Goal: Task Accomplishment & Management: Use online tool/utility

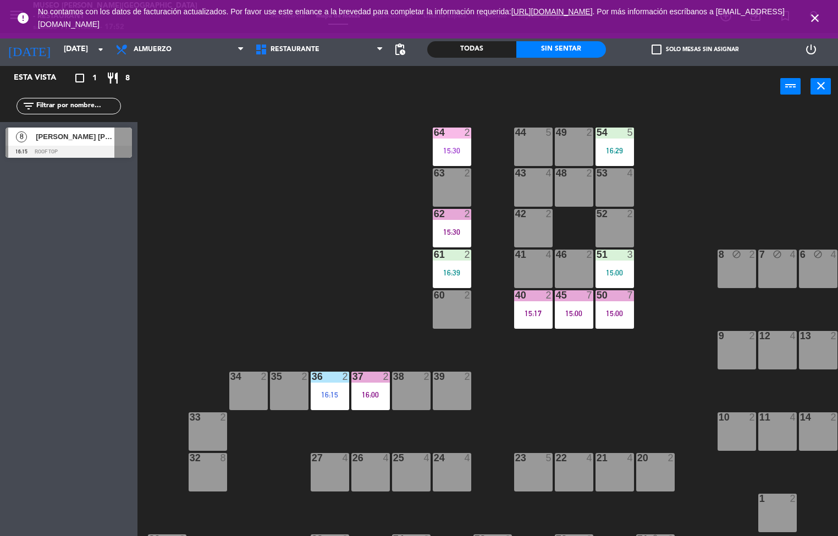
scroll to position [5, 0]
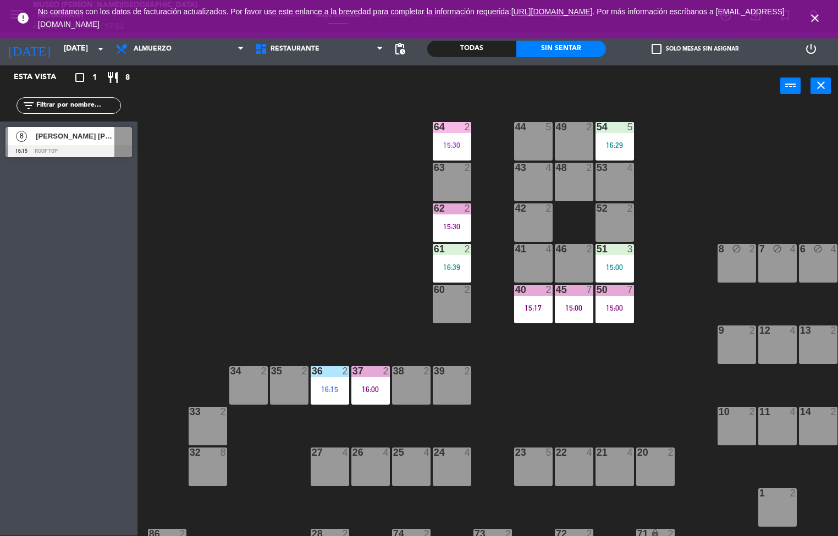
click at [593, 413] on div "44 5 49 2 54 5 16:29 64 2 15:30 48 2 53 4 63 2 43 4 62 2 15:30 42 2 52 2 41 4 4…" at bounding box center [492, 321] width 693 height 429
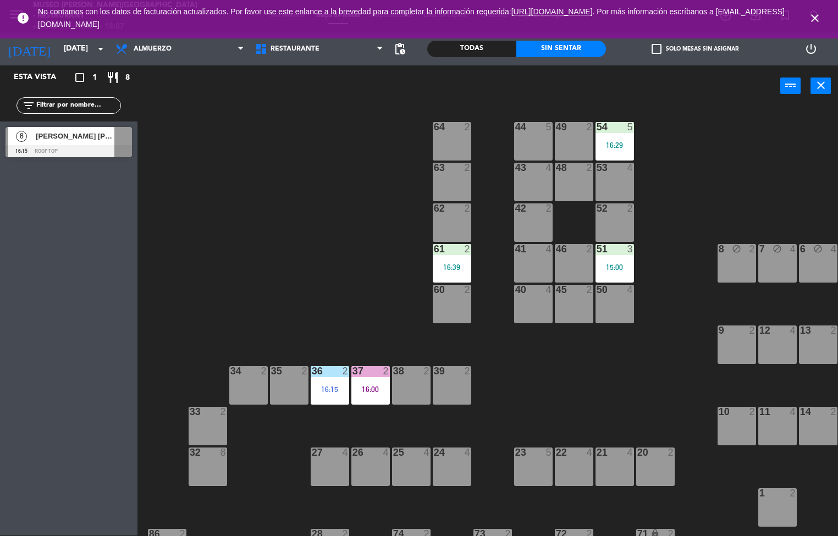
click at [786, 18] on span "No contamos con los datos de facturación actualizados. Por favor use este enlan…" at bounding box center [419, 18] width 762 height 36
click at [812, 17] on icon "close" at bounding box center [815, 18] width 13 height 13
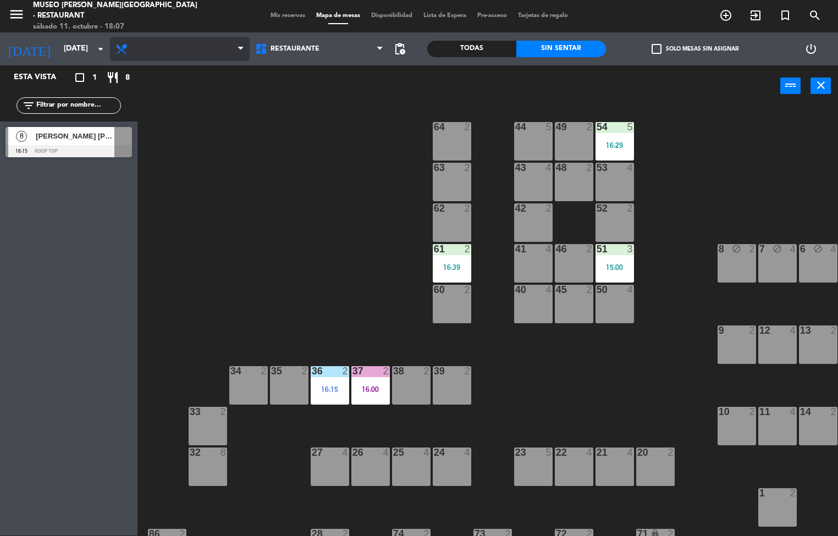
click at [175, 43] on span "Almuerzo" at bounding box center [180, 49] width 140 height 24
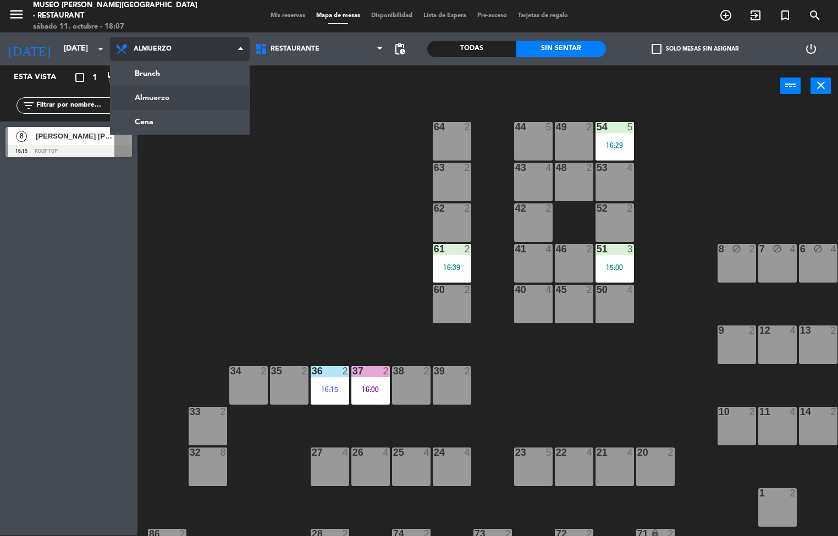
click at [177, 126] on ng-component "menu [GEOGRAPHIC_DATA][PERSON_NAME] - Restaurant [DATE] 11. octubre - 18:07 Mis…" at bounding box center [419, 267] width 838 height 537
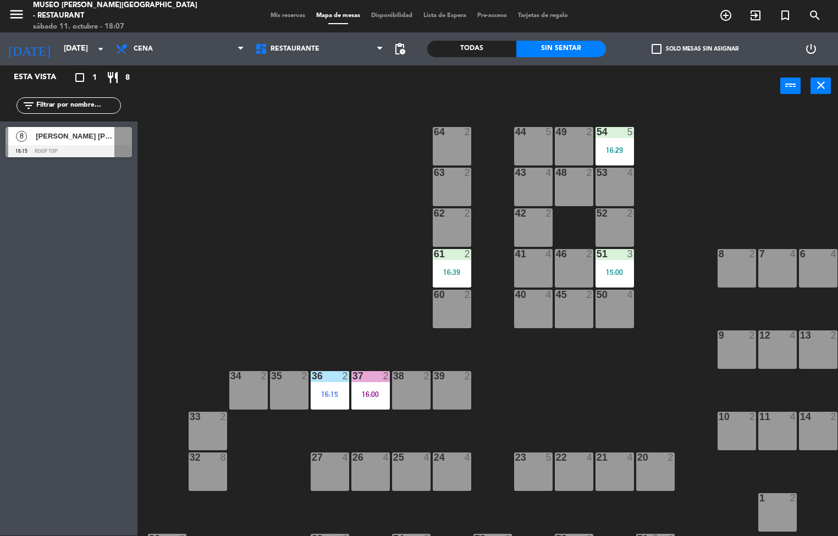
click at [239, 142] on div "44 5 49 2 54 5 16:29 64 2 48 2 53 4 63 2 43 4 62 2 42 2 52 2 41 4 46 2 51 3 15:…" at bounding box center [492, 321] width 693 height 429
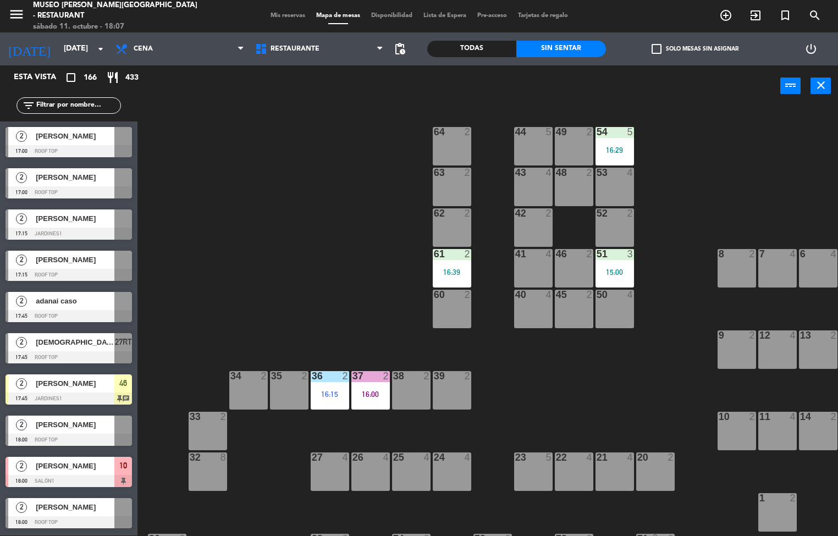
click at [472, 48] on div "Todas" at bounding box center [471, 49] width 89 height 17
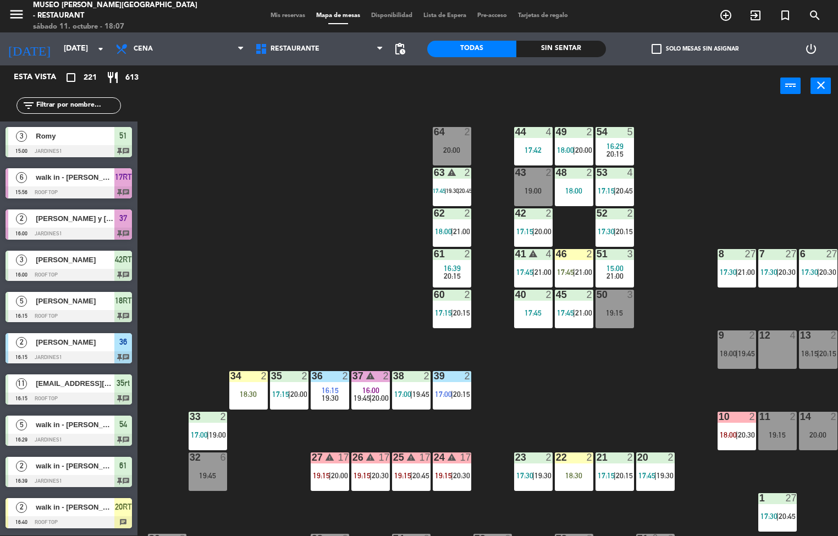
click at [551, 54] on div "Sin sentar" at bounding box center [561, 49] width 89 height 17
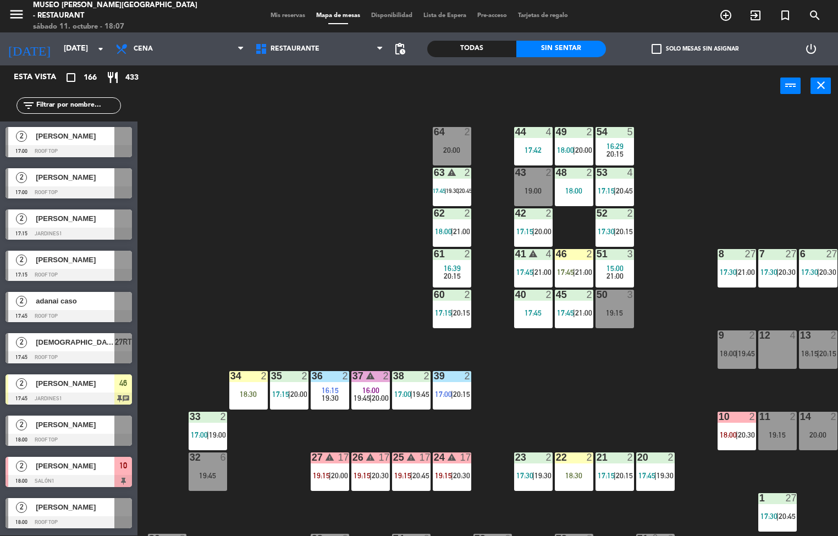
scroll to position [367, 0]
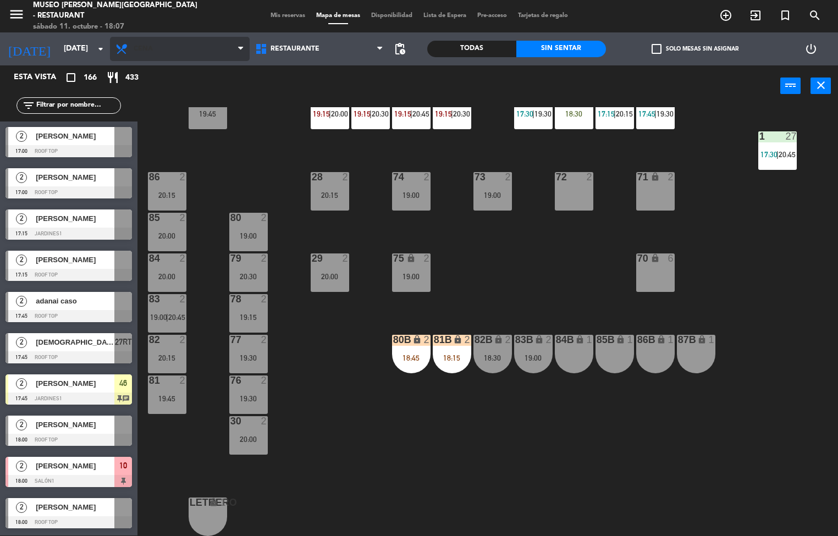
click at [200, 54] on span "Cena" at bounding box center [180, 49] width 140 height 24
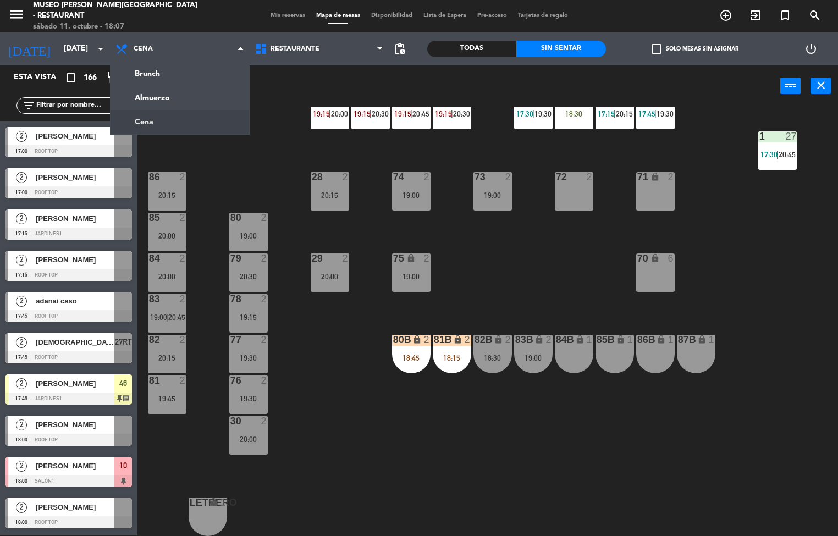
click at [264, 166] on div "44 4 17:42 49 2 18:00 | 20:00 54 5 16:29 20:15 64 2 20:00 48 2 18:00 53 4 17:15…" at bounding box center [492, 321] width 693 height 429
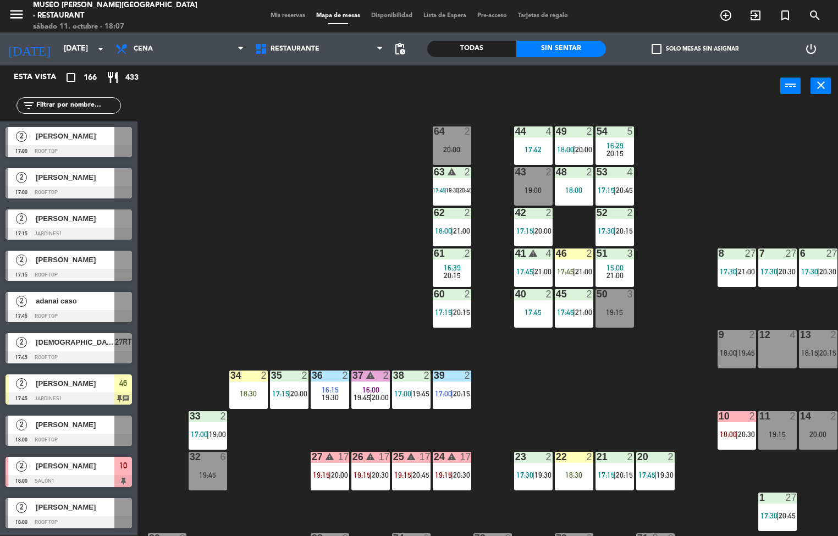
scroll to position [109, 0]
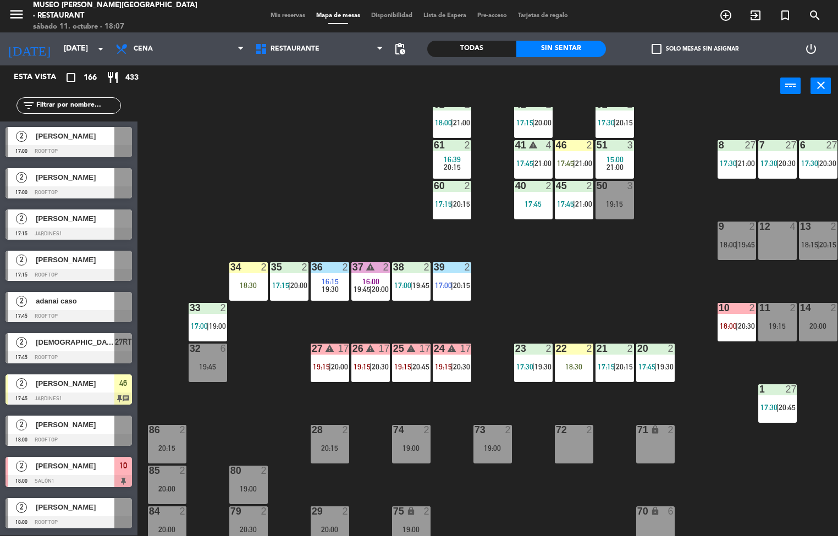
click at [278, 407] on div "44 4 17:42 49 2 18:00 | 20:00 54 5 16:29 20:15 64 2 20:00 48 2 18:00 53 4 17:15…" at bounding box center [492, 321] width 693 height 429
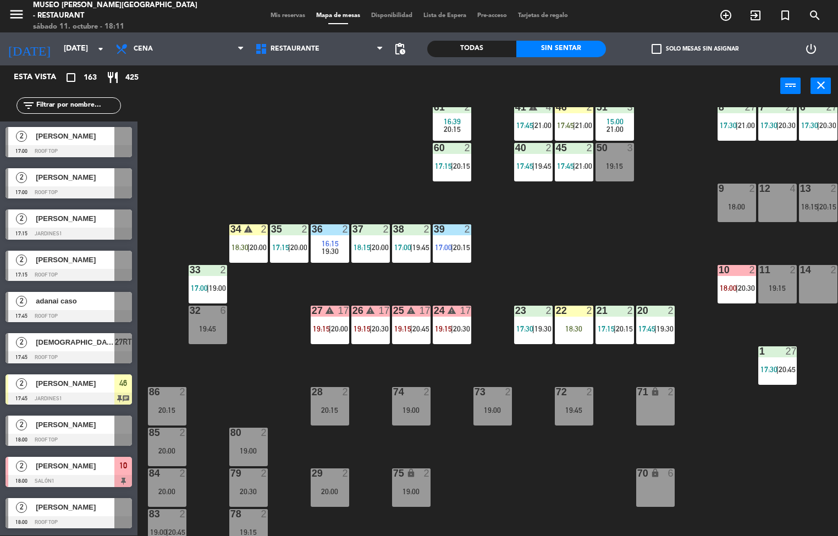
click at [317, 331] on span "19:15" at bounding box center [321, 329] width 17 height 9
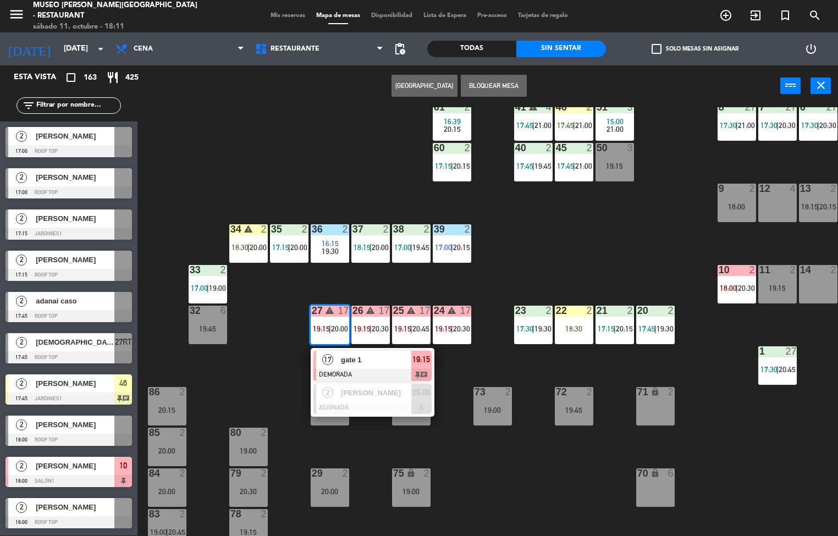
click at [369, 365] on span "gate 1" at bounding box center [376, 360] width 70 height 12
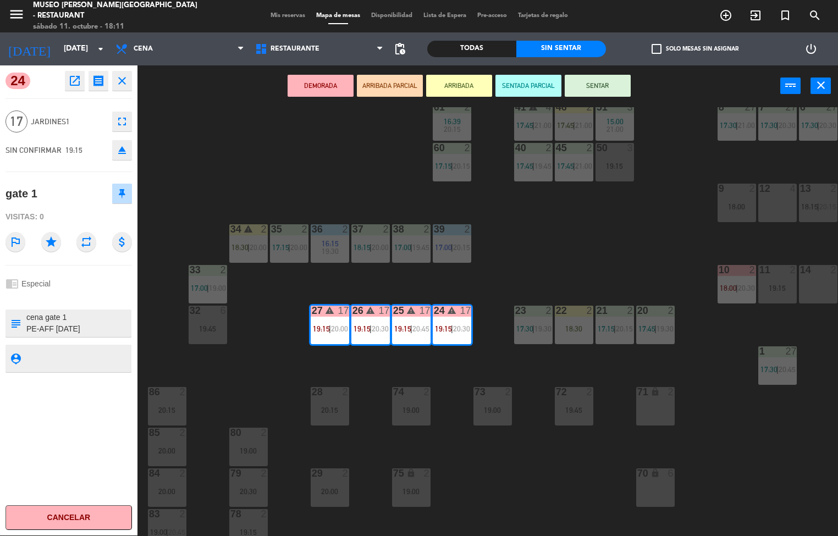
click at [75, 85] on icon "open_in_new" at bounding box center [74, 80] width 13 height 13
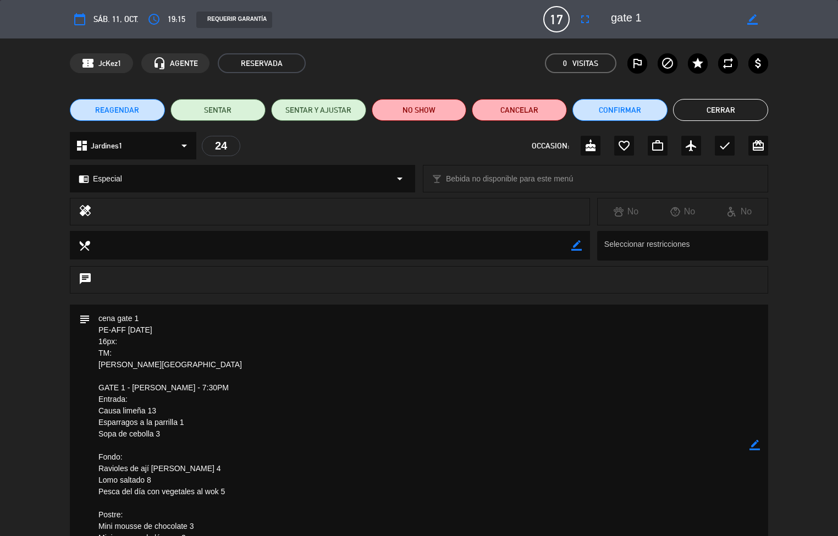
scroll to position [189, 0]
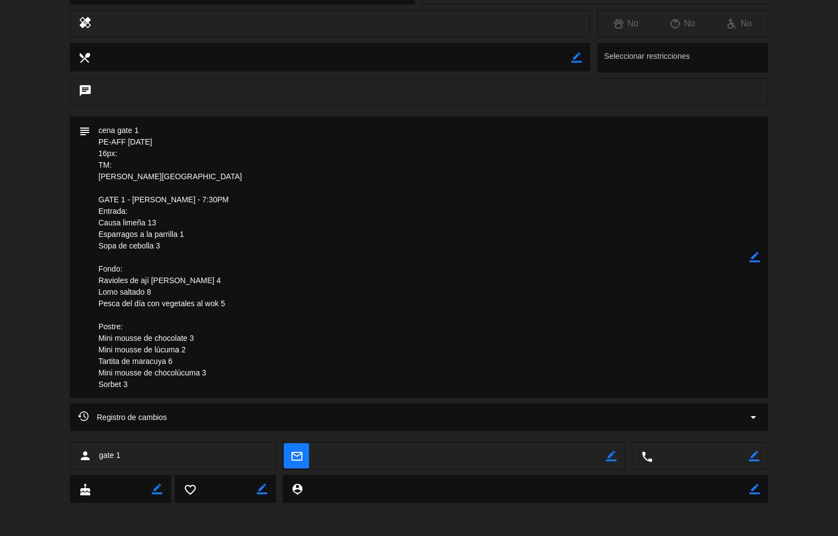
click at [457, 361] on textarea at bounding box center [420, 258] width 660 height 282
click at [174, 371] on textarea at bounding box center [420, 258] width 660 height 282
click at [187, 364] on textarea at bounding box center [420, 258] width 660 height 282
